Goal: Find specific page/section: Find specific page/section

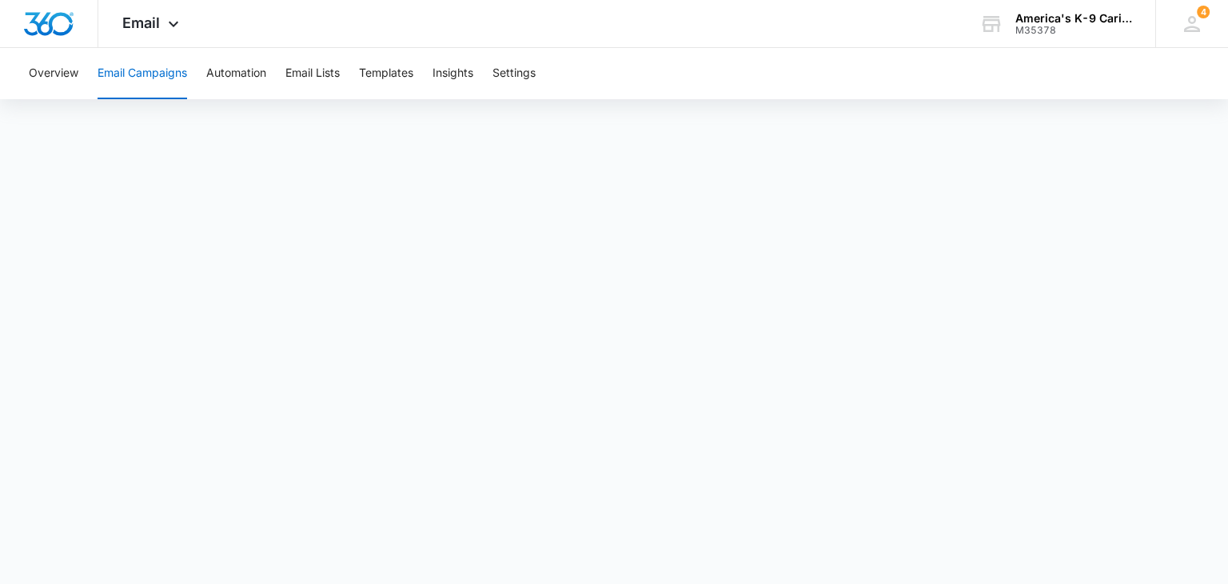
click at [129, 85] on button "Email Campaigns" at bounding box center [143, 73] width 90 height 51
click at [158, 73] on button "Email Campaigns" at bounding box center [143, 73] width 90 height 51
click at [173, 13] on div "Email Apps Reputation Websites Forms CRM Email Social Content Ads Intelligence …" at bounding box center [152, 23] width 109 height 47
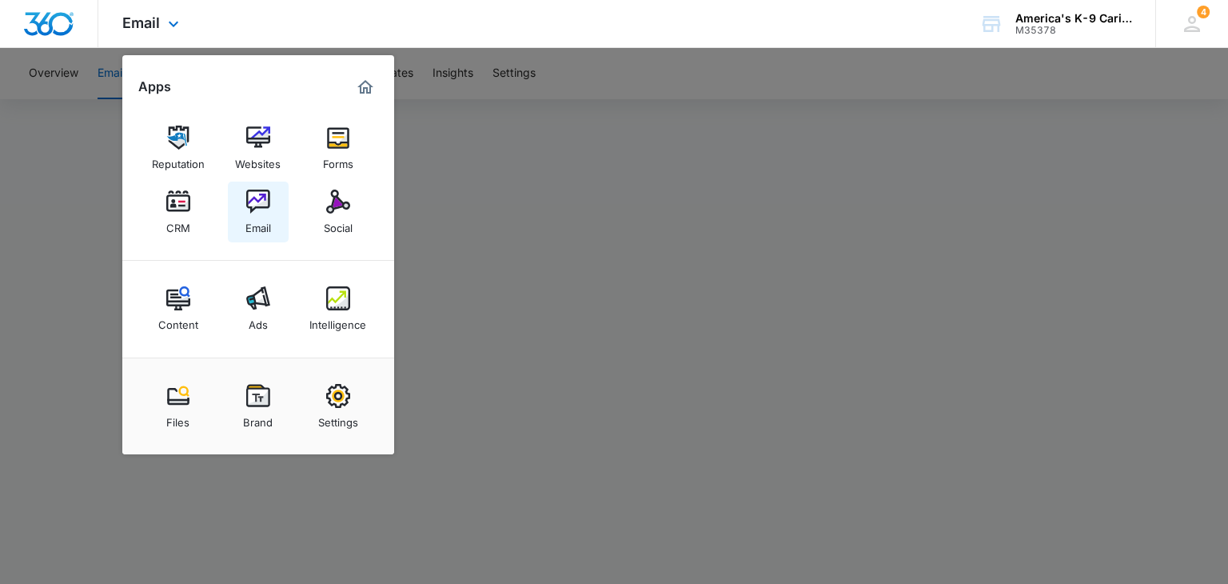
click at [254, 211] on img at bounding box center [258, 201] width 24 height 24
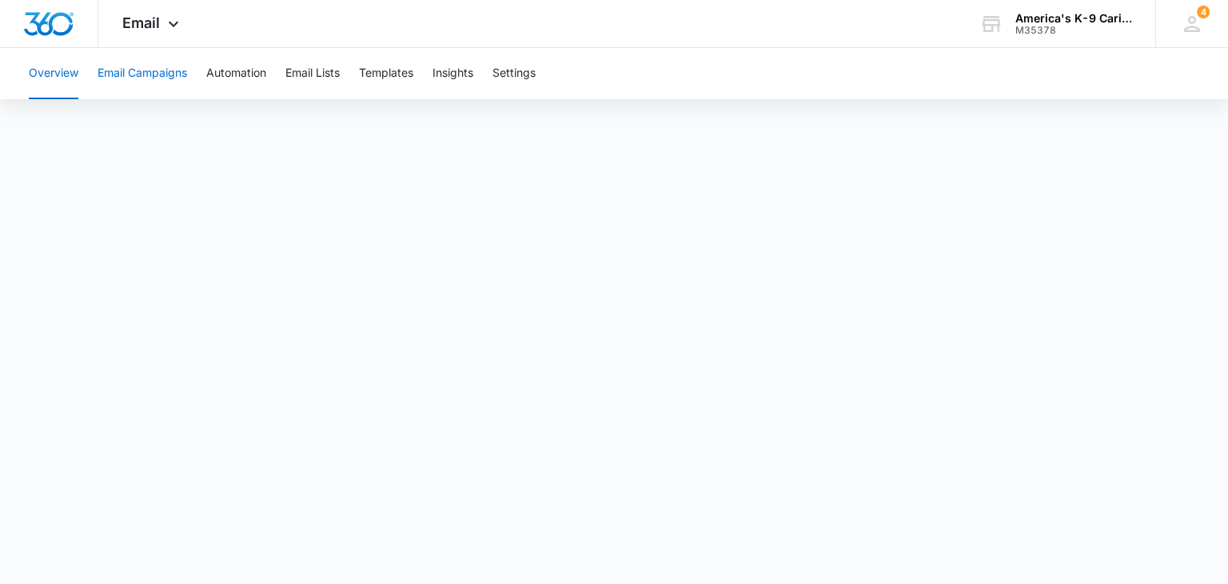
click at [162, 73] on button "Email Campaigns" at bounding box center [143, 73] width 90 height 51
click at [142, 18] on span "Email" at bounding box center [141, 22] width 38 height 17
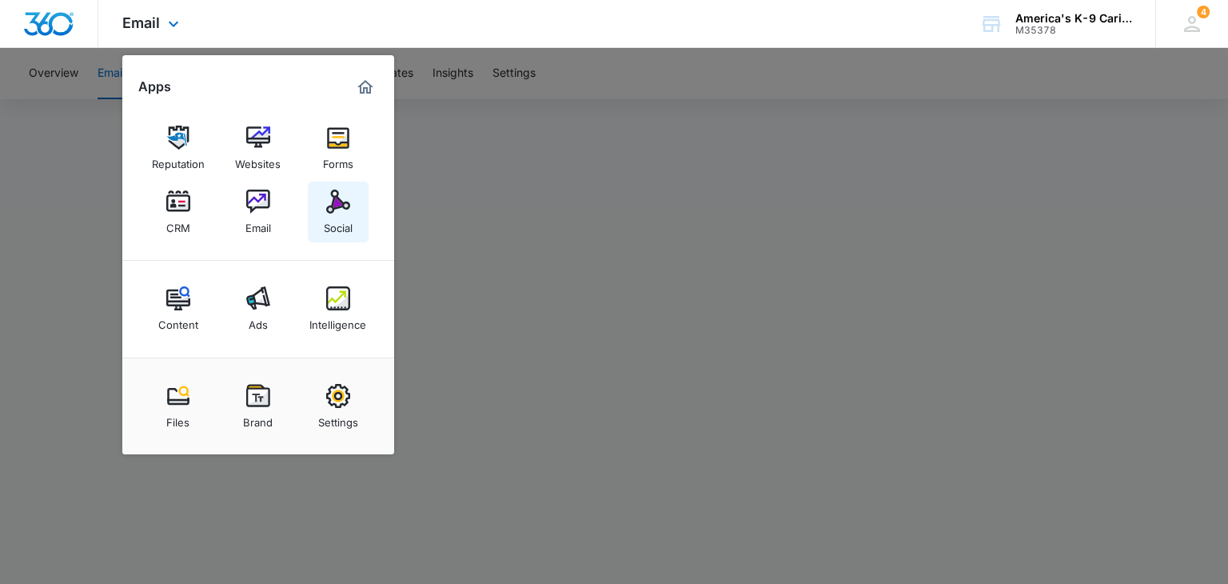
click at [329, 199] on img at bounding box center [338, 201] width 24 height 24
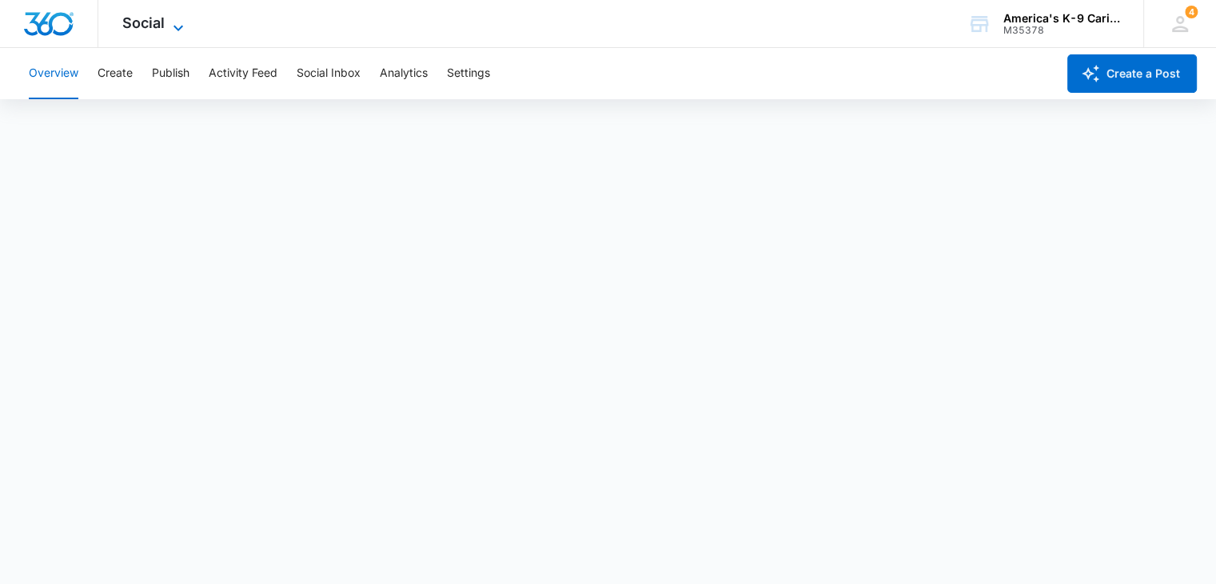
click at [169, 30] on icon at bounding box center [178, 27] width 19 height 19
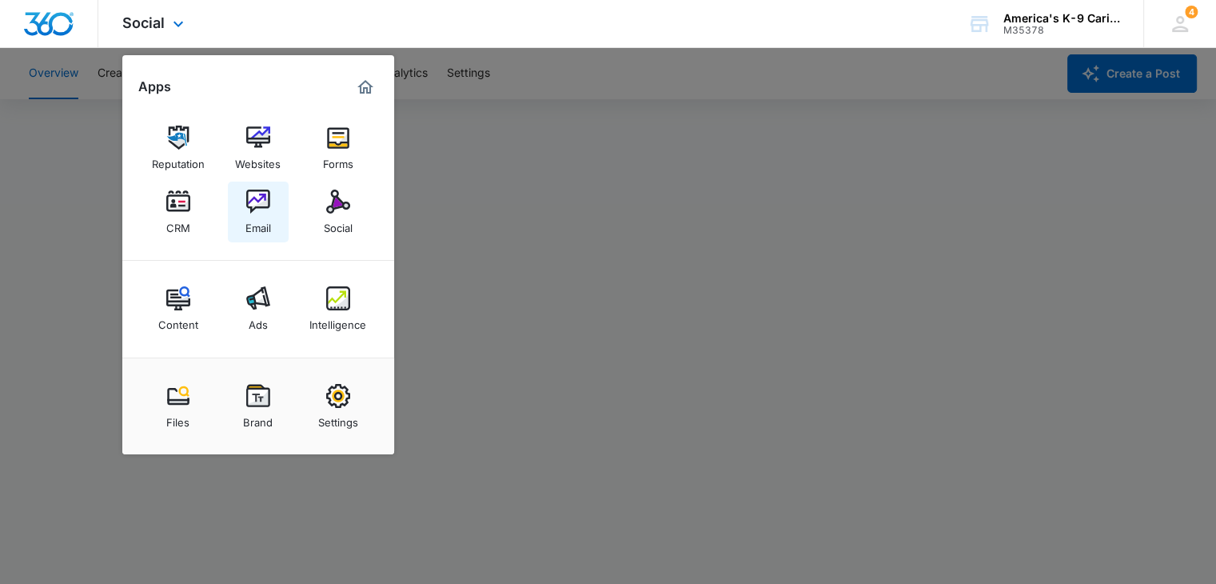
click at [258, 212] on img at bounding box center [258, 201] width 24 height 24
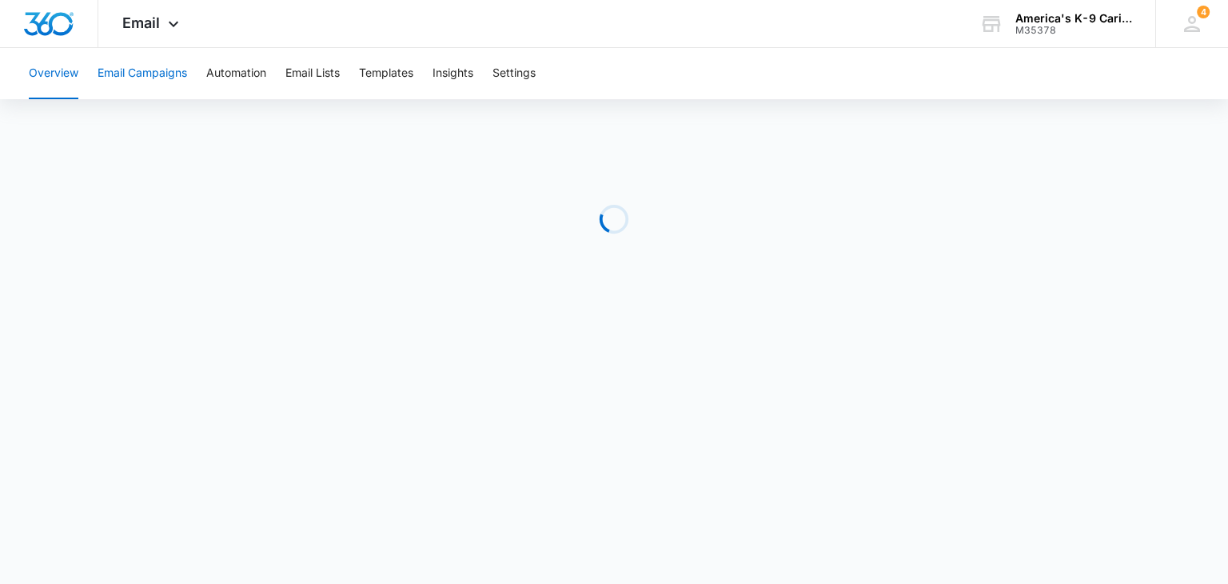
click at [162, 74] on button "Email Campaigns" at bounding box center [143, 73] width 90 height 51
click at [154, 89] on button "Email Campaigns" at bounding box center [143, 73] width 90 height 51
click at [133, 74] on button "Email Campaigns" at bounding box center [143, 73] width 90 height 51
click at [675, 34] on div "Email Apps Reputation Websites Forms CRM Email Social Content Ads Intelligence …" at bounding box center [614, 24] width 1228 height 48
